Goal: Check status: Check status

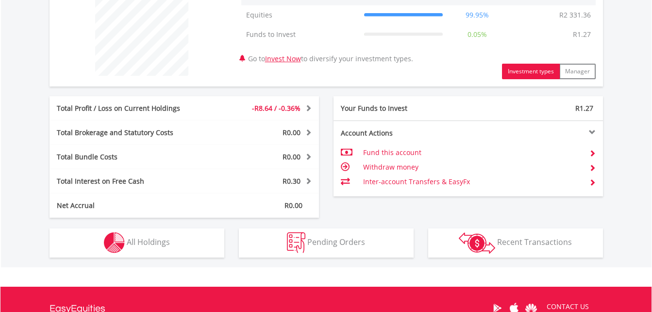
scroll to position [414, 0]
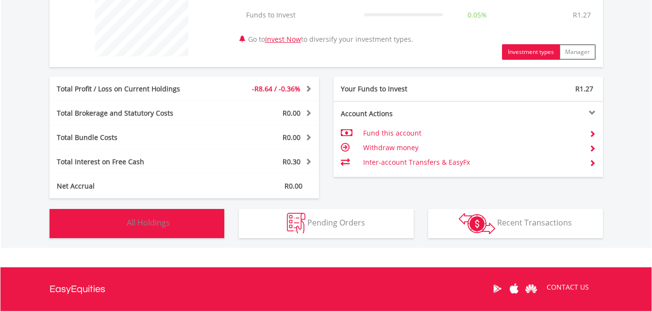
click at [158, 220] on span "All Holdings" at bounding box center [148, 222] width 43 height 11
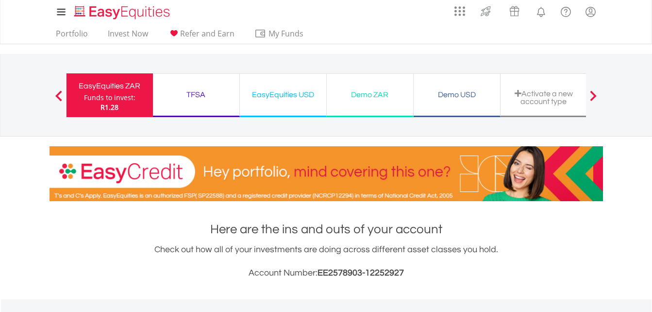
scroll to position [0, 0]
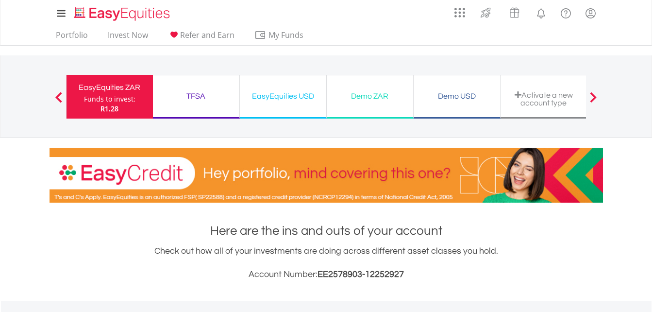
click at [390, 89] on div "Demo ZAR" at bounding box center [370, 96] width 75 height 14
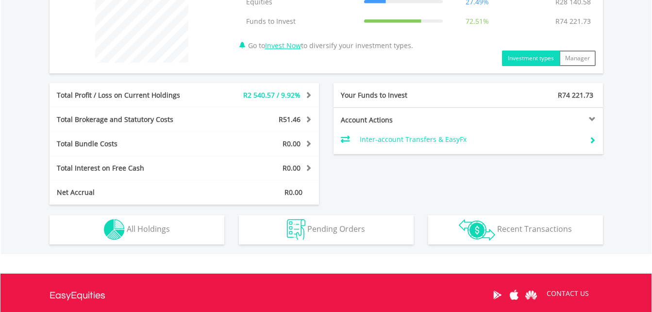
scroll to position [434, 0]
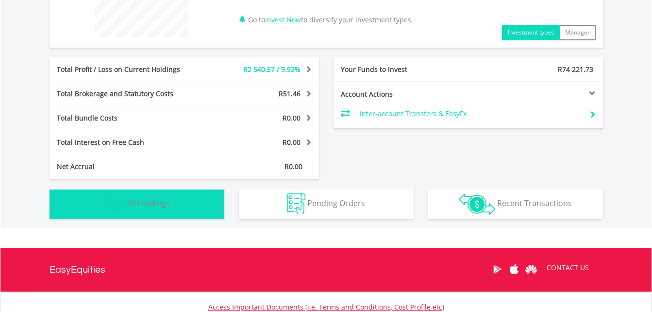
click at [185, 204] on button "Holdings All Holdings" at bounding box center [137, 203] width 175 height 29
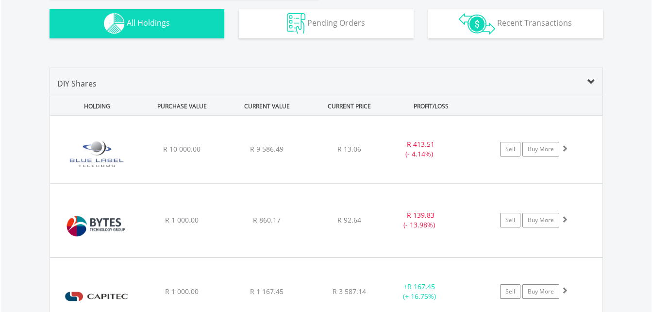
scroll to position [610, 0]
